Goal: Find specific page/section: Find specific page/section

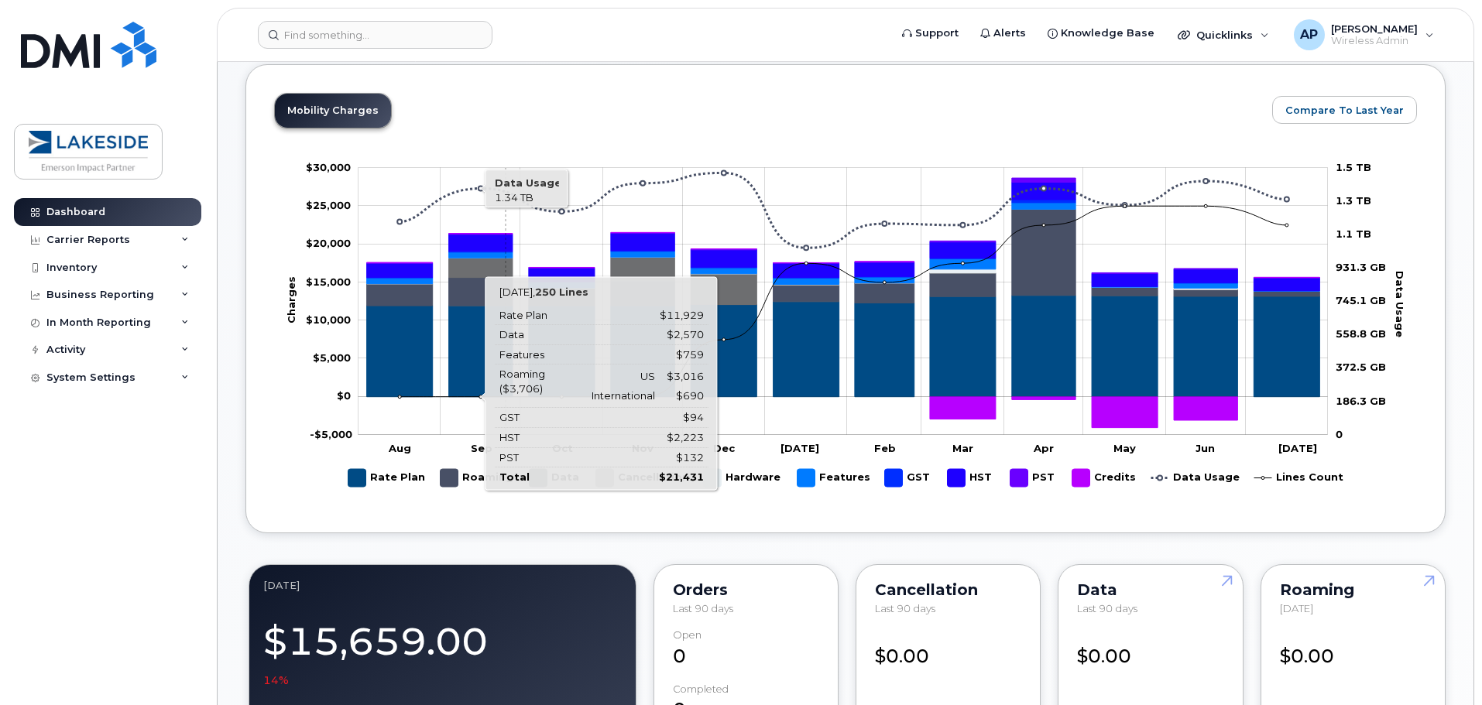
scroll to position [605, 0]
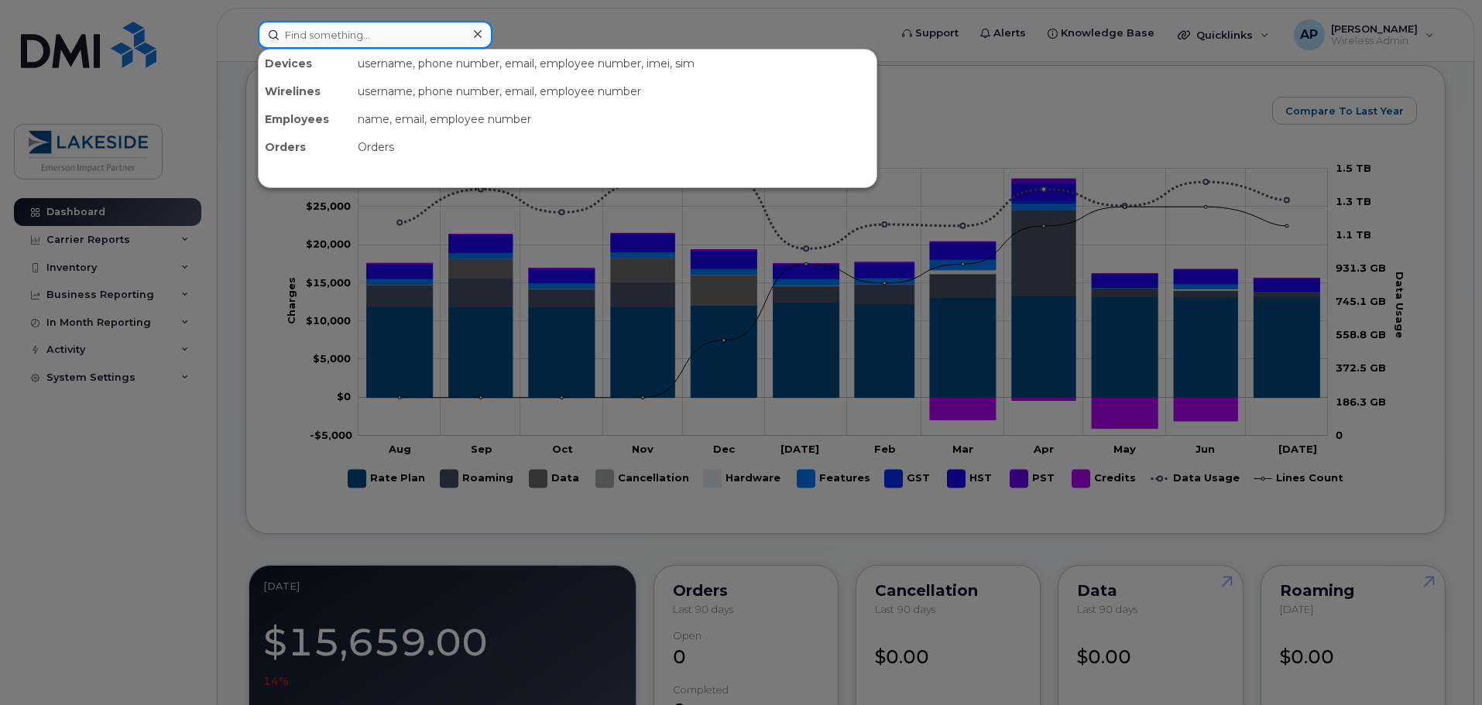
click at [366, 36] on input at bounding box center [375, 35] width 235 height 28
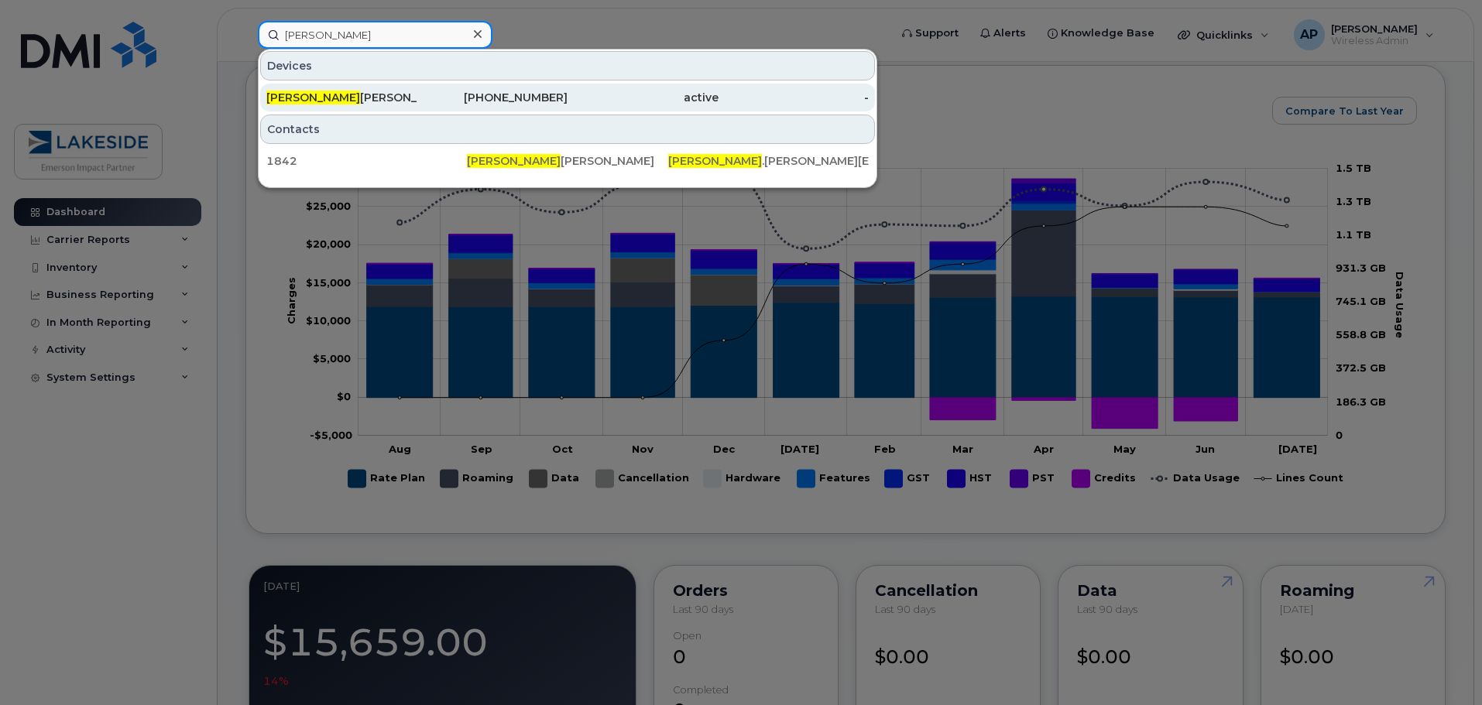
type input "[PERSON_NAME]"
click at [320, 98] on div "Colleen Scanlan" at bounding box center [341, 97] width 151 height 15
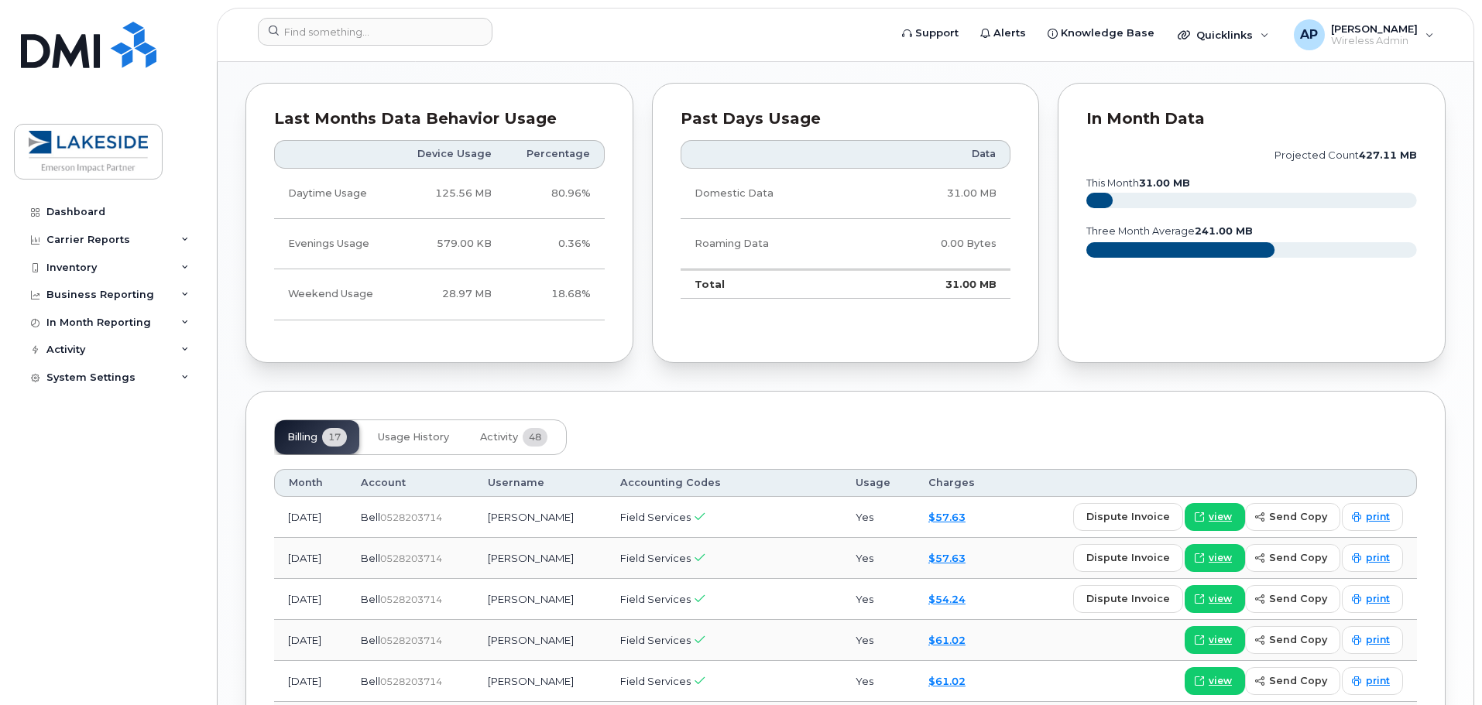
scroll to position [1549, 0]
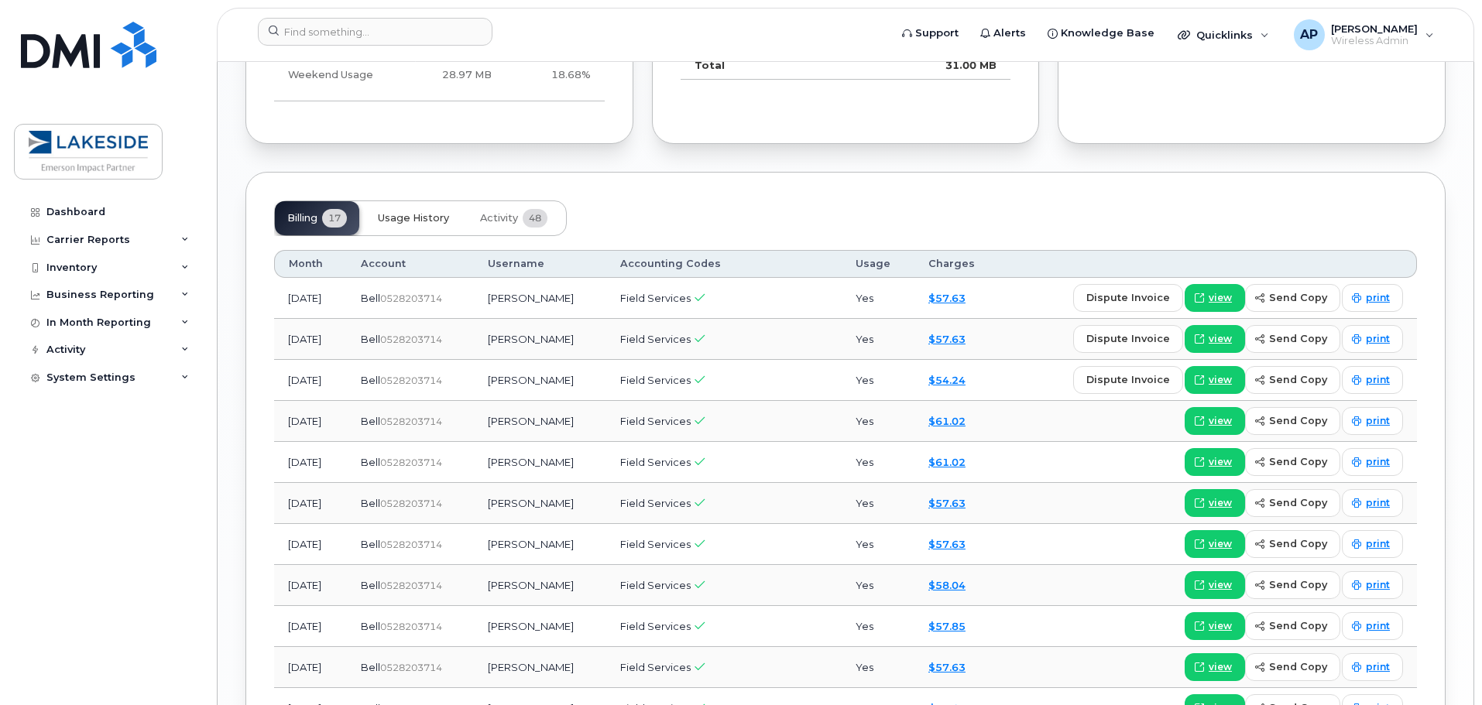
click at [408, 215] on button "Usage History" at bounding box center [413, 218] width 96 height 34
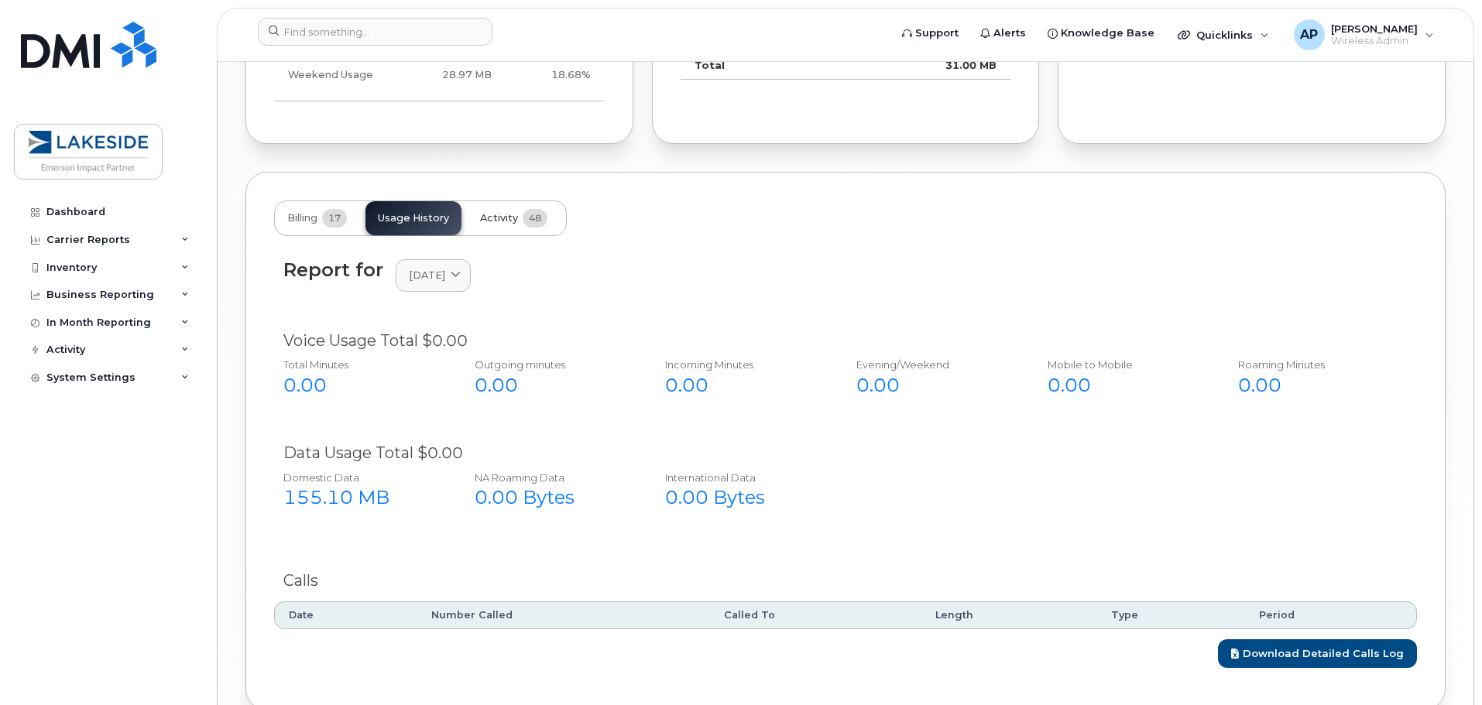
click at [496, 212] on span "Activity" at bounding box center [499, 218] width 38 height 12
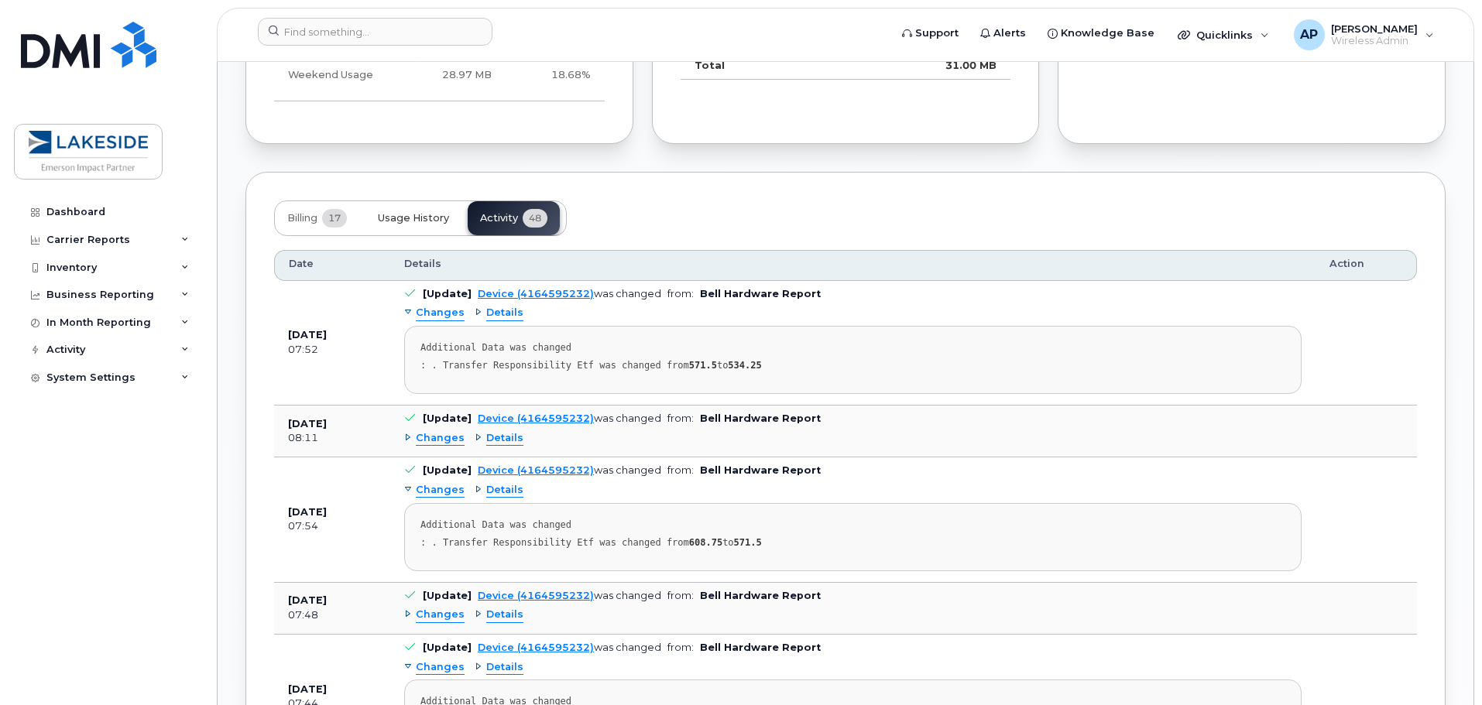
click at [410, 212] on span "Usage History" at bounding box center [413, 218] width 71 height 12
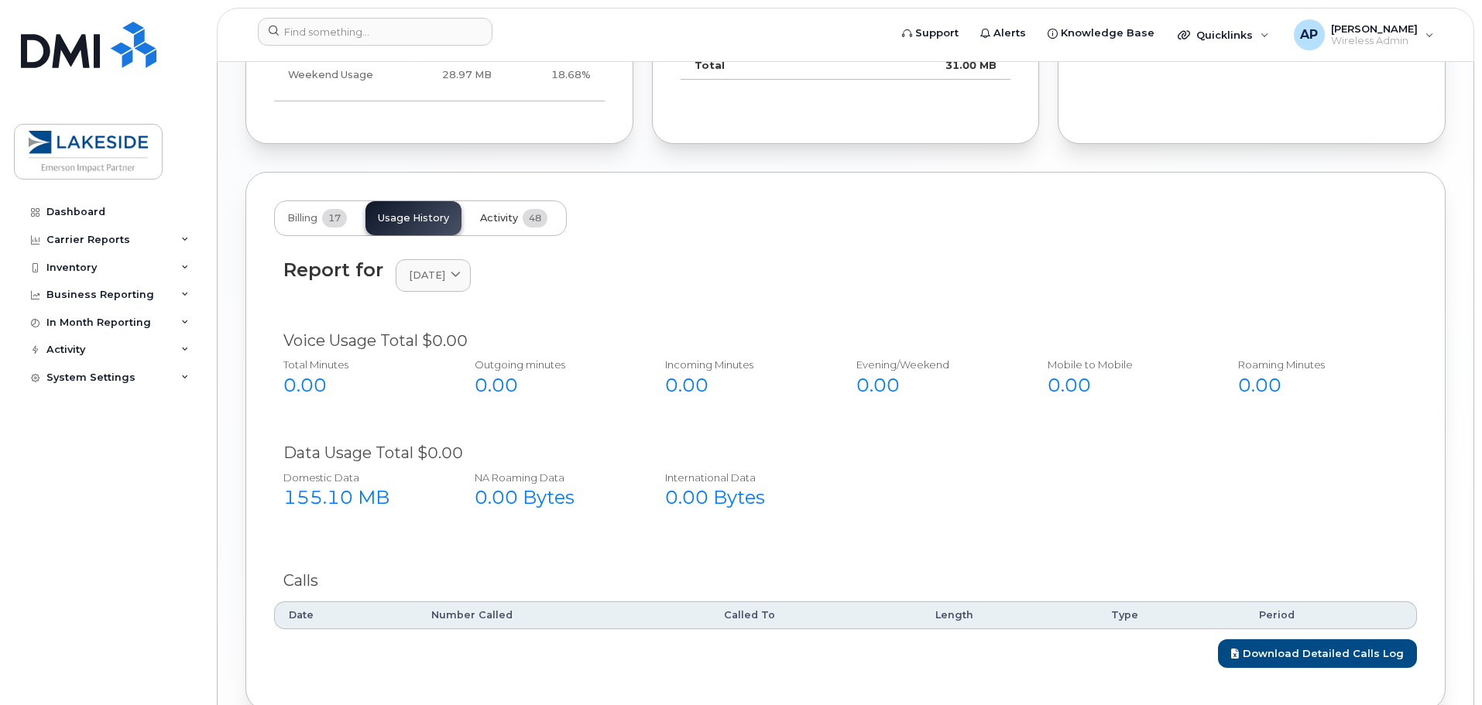
click at [499, 212] on span "Activity" at bounding box center [499, 218] width 38 height 12
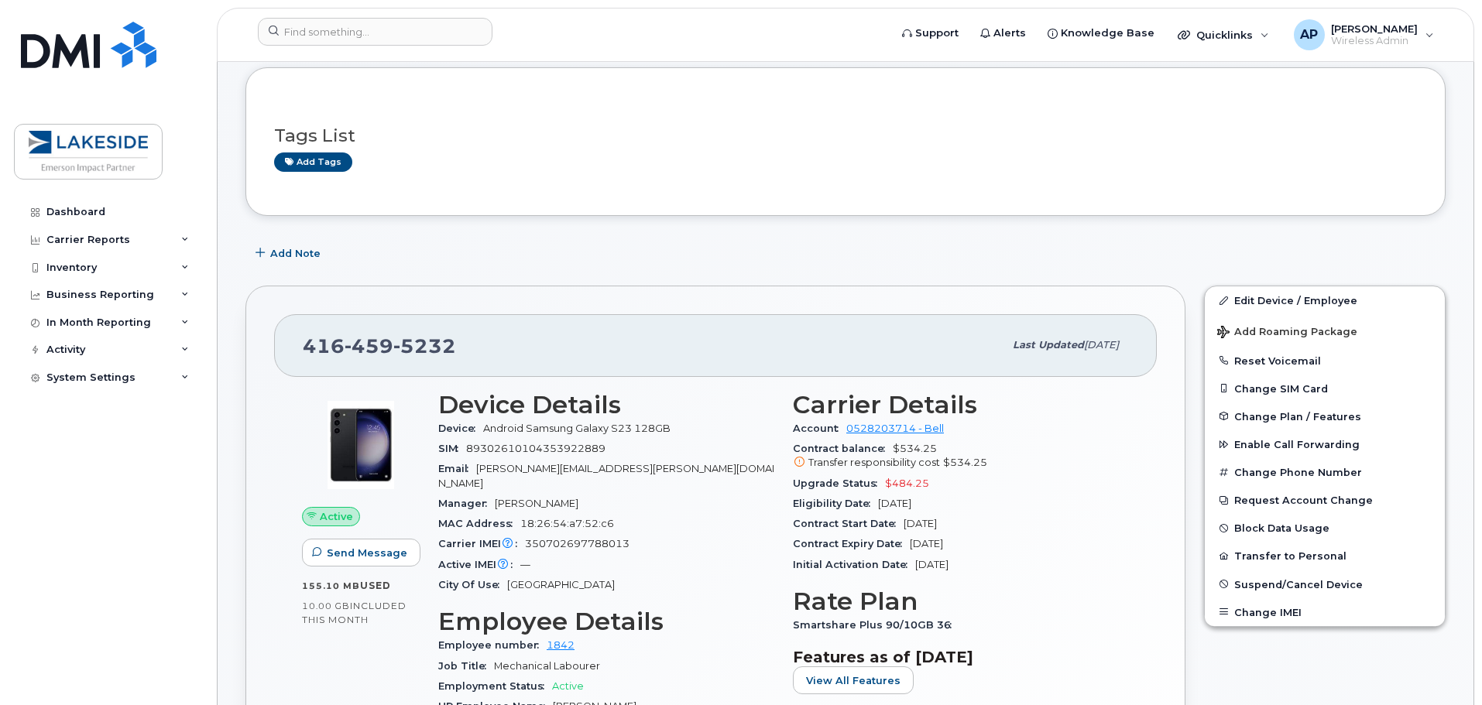
scroll to position [0, 0]
